Goal: Navigation & Orientation: Find specific page/section

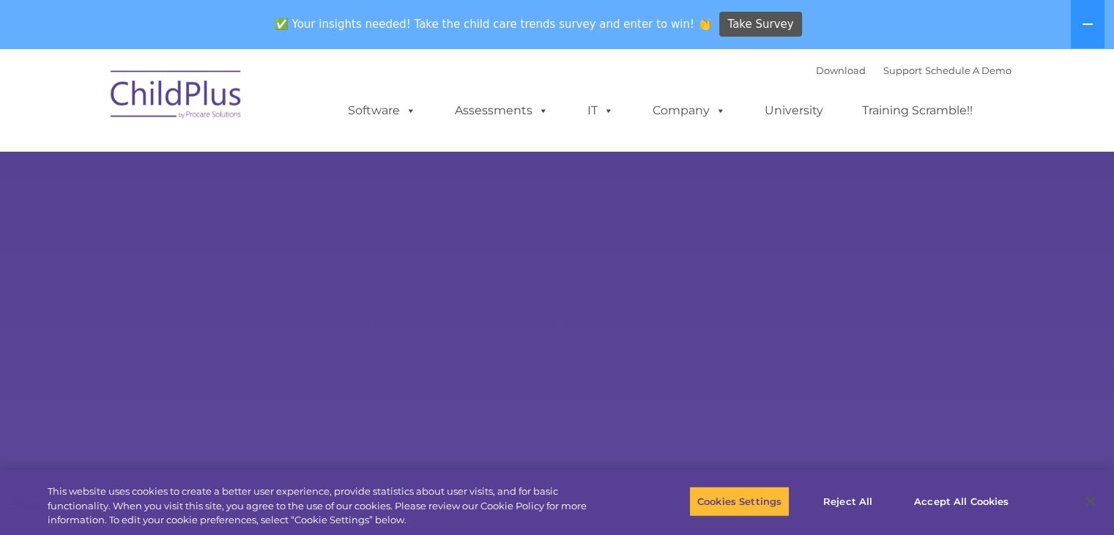
select select "MEDIUM"
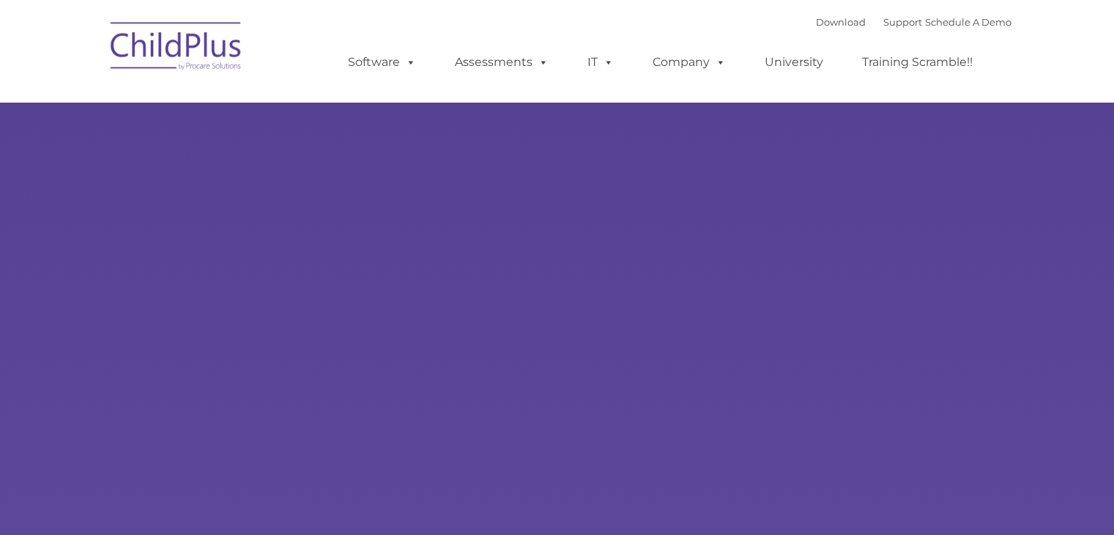
type input ""
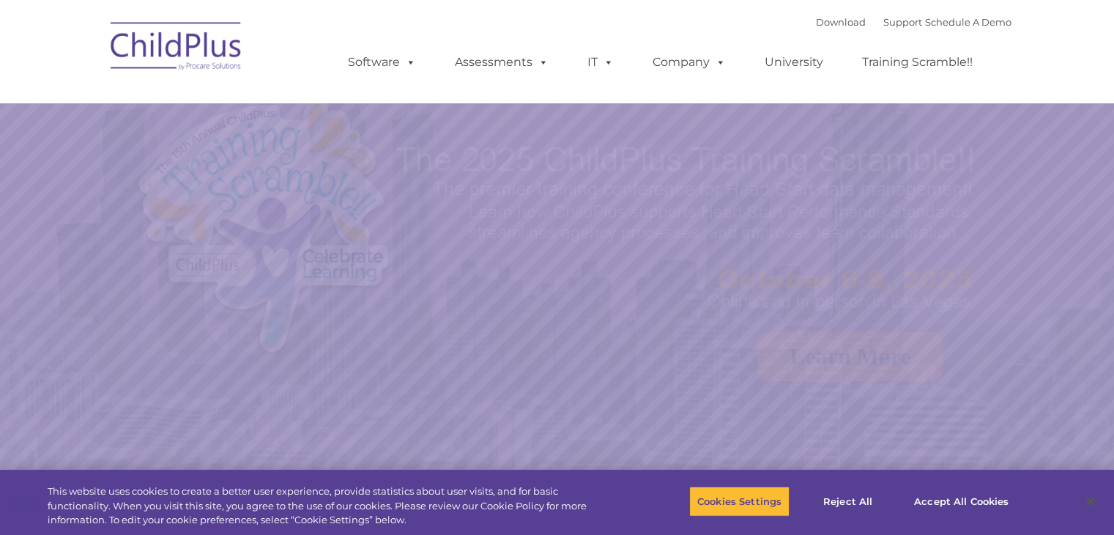
select select "MEDIUM"
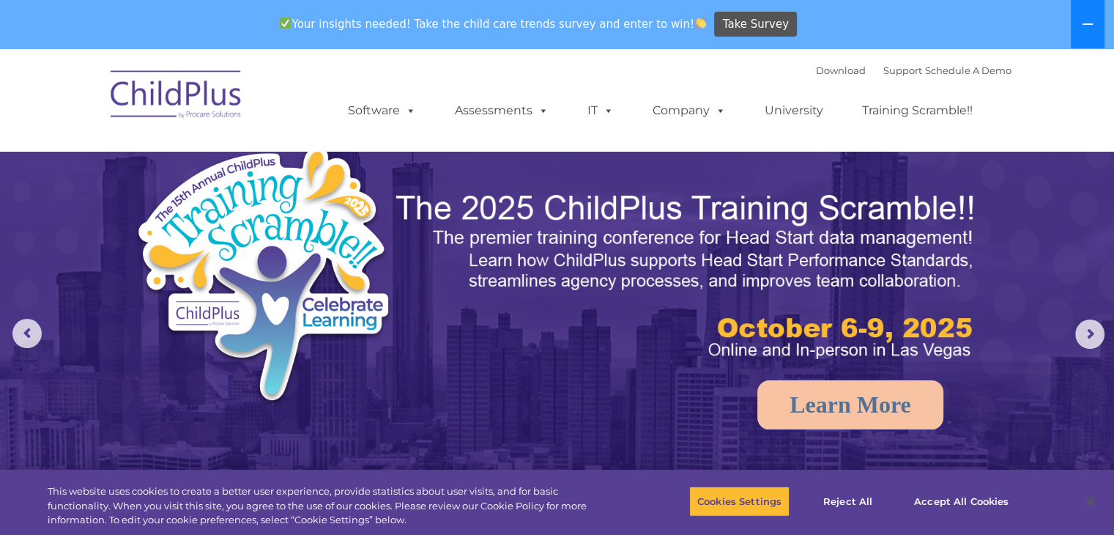
click at [1089, 9] on button at bounding box center [1088, 24] width 34 height 48
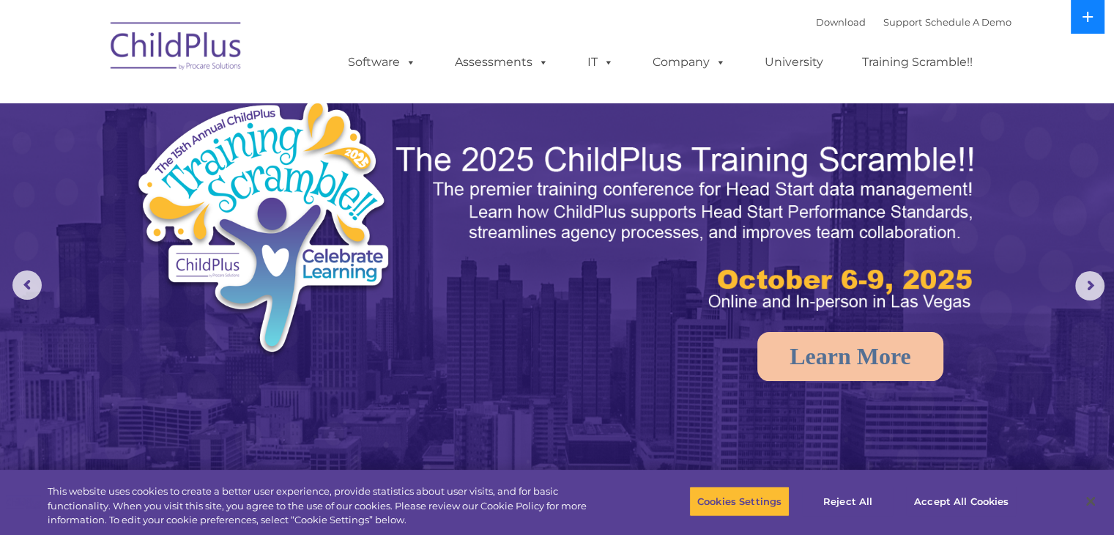
click at [1089, 9] on button at bounding box center [1088, 17] width 34 height 34
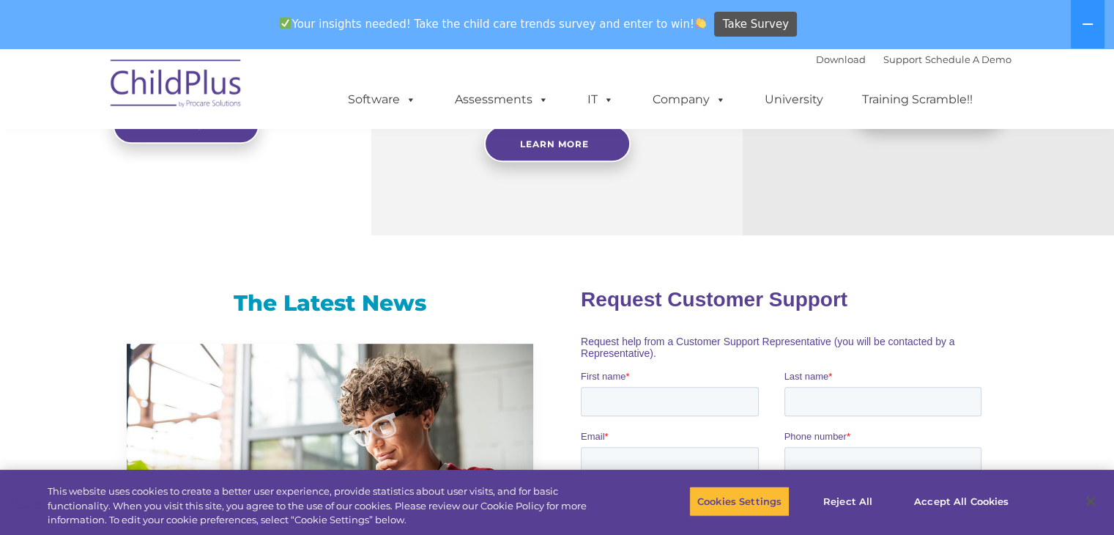
scroll to position [785, 0]
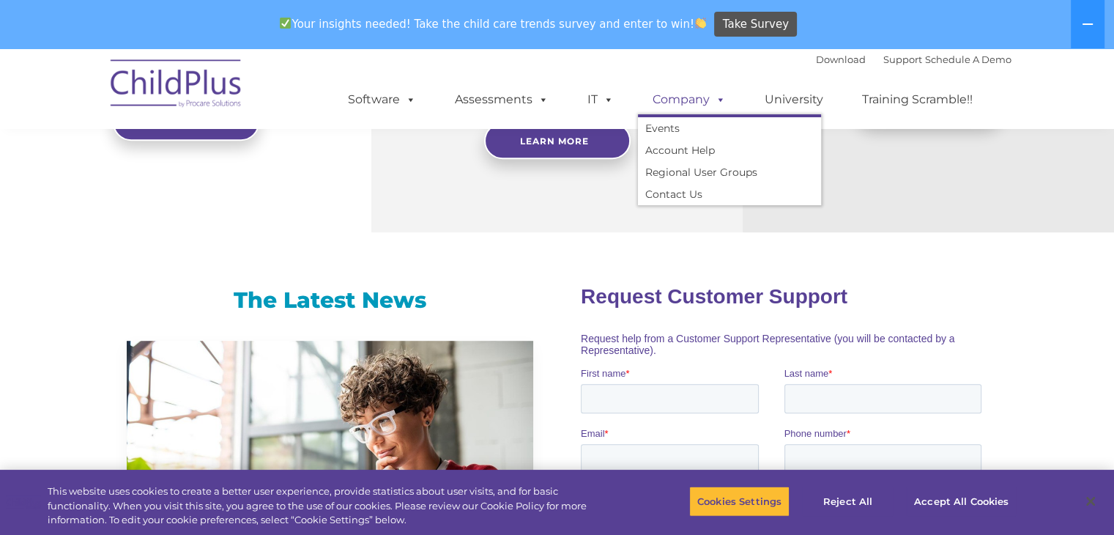
click at [676, 106] on link "Company" at bounding box center [689, 99] width 103 height 29
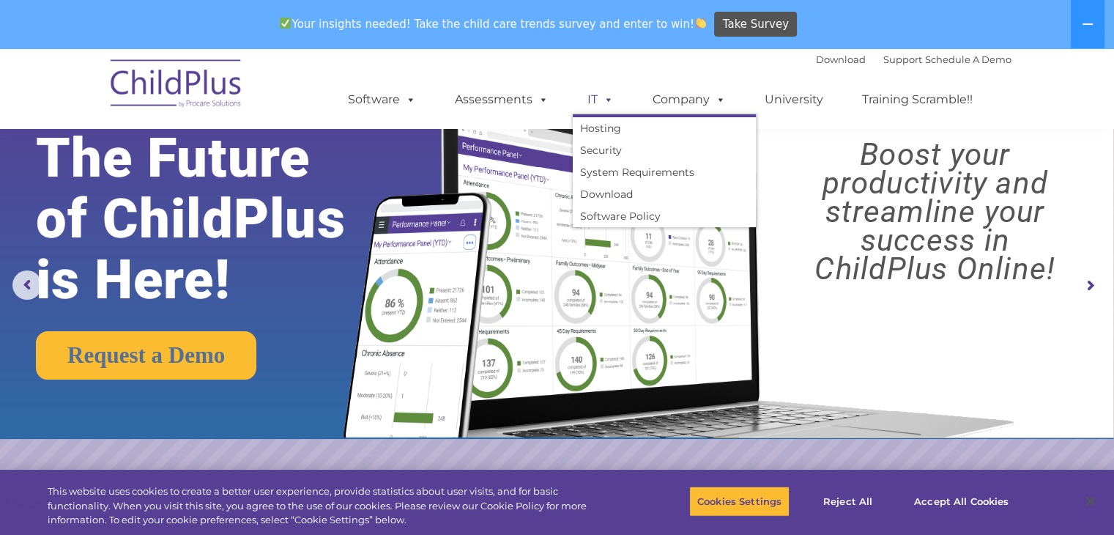
click at [598, 95] on span at bounding box center [606, 99] width 16 height 14
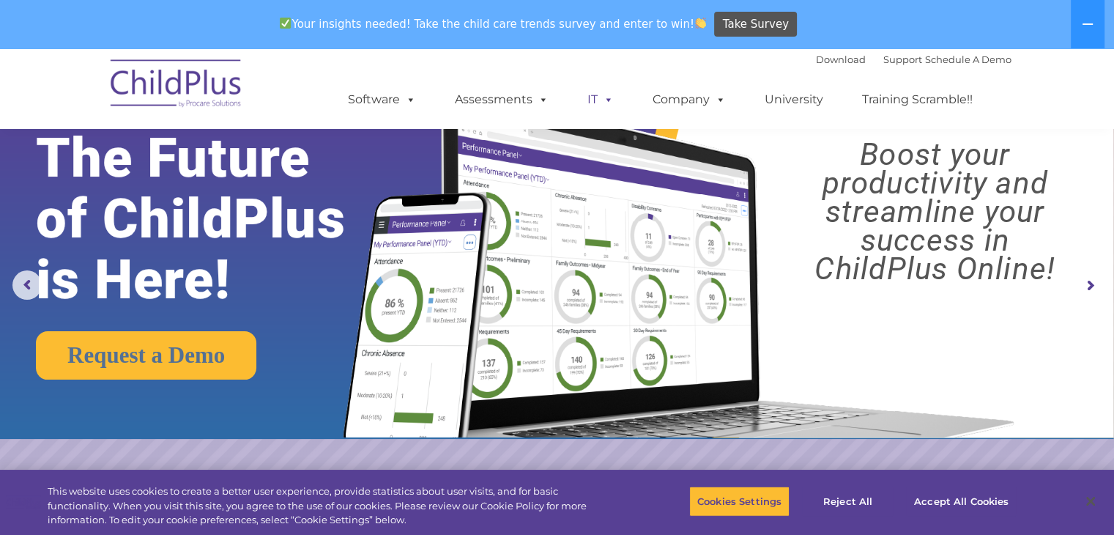
click at [598, 95] on span at bounding box center [606, 99] width 16 height 14
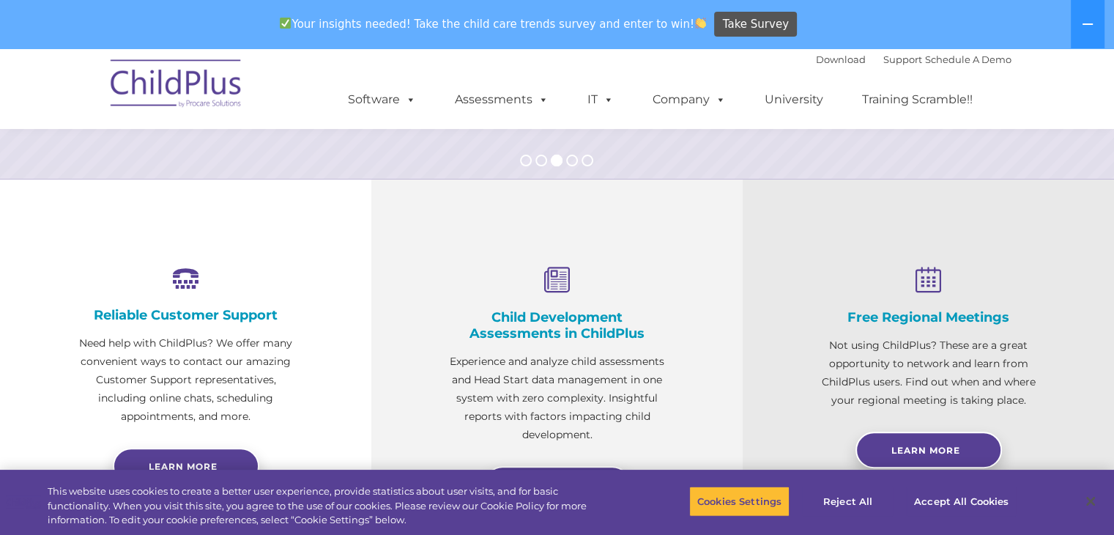
scroll to position [442, 0]
click at [829, 497] on button "Reject All" at bounding box center [848, 501] width 92 height 31
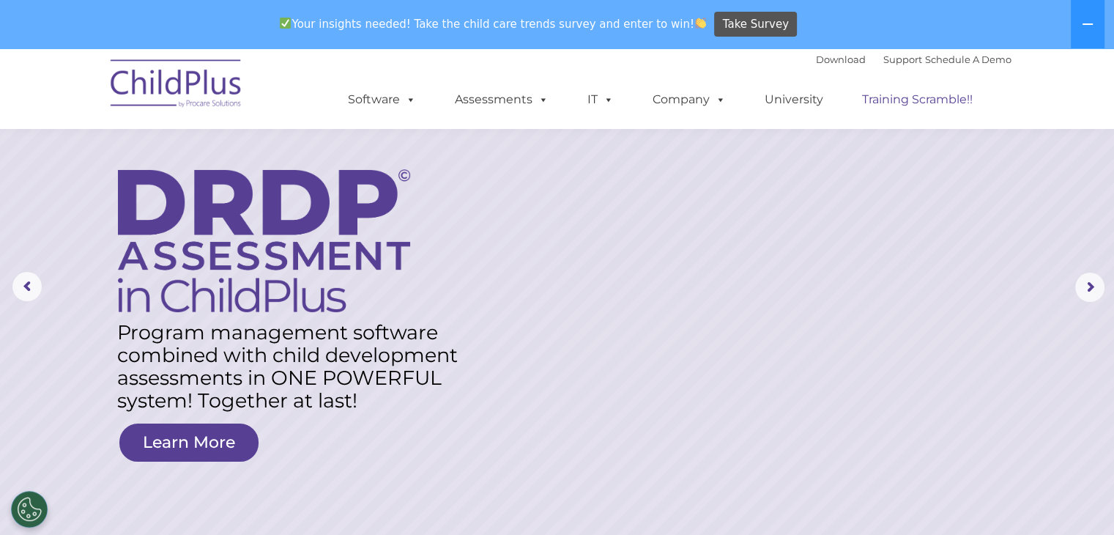
click at [917, 95] on link "Training Scramble!!" at bounding box center [918, 99] width 140 height 29
